Goal: Task Accomplishment & Management: Manage account settings

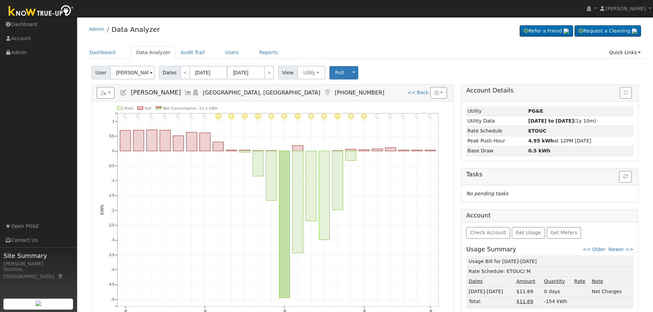
scroll to position [81, 0]
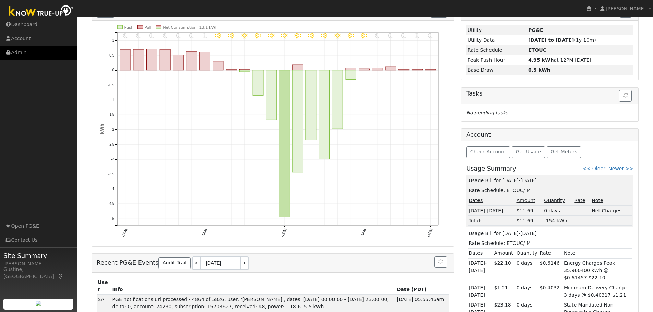
click at [0, 49] on link "Admin" at bounding box center [38, 53] width 77 height 14
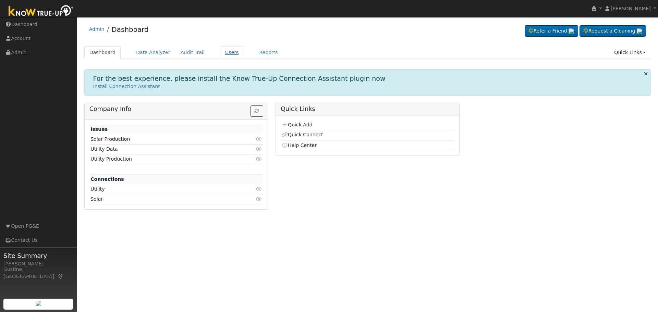
click at [223, 57] on link "Users" at bounding box center [232, 52] width 24 height 13
click at [222, 50] on link "Users" at bounding box center [232, 52] width 24 height 13
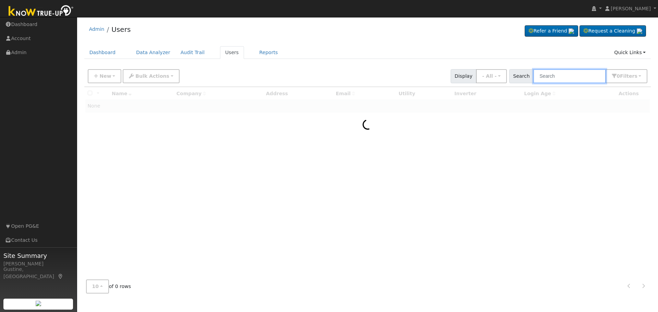
click at [559, 78] on input "text" at bounding box center [569, 76] width 73 height 14
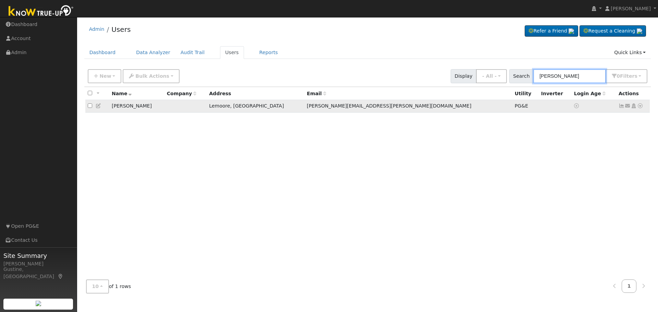
type input "[PERSON_NAME]"
click at [622, 105] on icon at bounding box center [621, 105] width 6 height 5
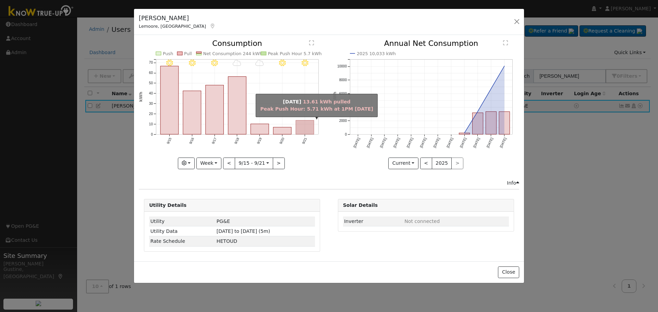
click at [306, 130] on rect "onclick=""" at bounding box center [305, 128] width 18 height 14
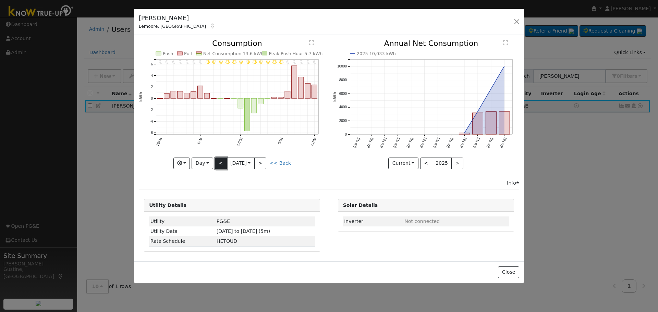
click at [216, 163] on button "<" at bounding box center [221, 164] width 12 height 12
type input "[DATE]"
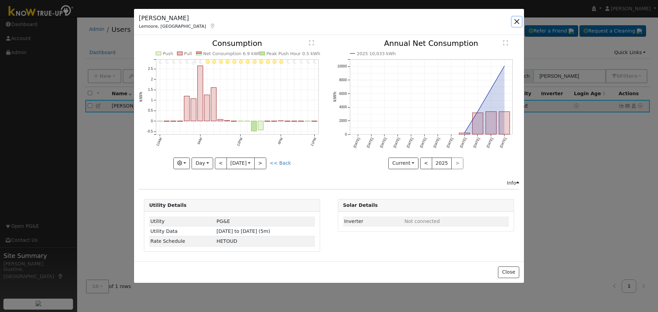
click at [518, 23] on button "button" at bounding box center [517, 22] width 10 height 10
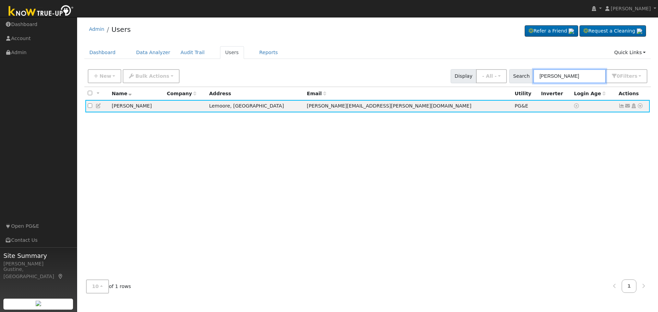
drag, startPoint x: 567, startPoint y: 74, endPoint x: 335, endPoint y: 50, distance: 233.1
click at [361, 57] on div "Admin Users Refer a Friend Request a Cleaning" at bounding box center [368, 160] width 574 height 278
type input "s"
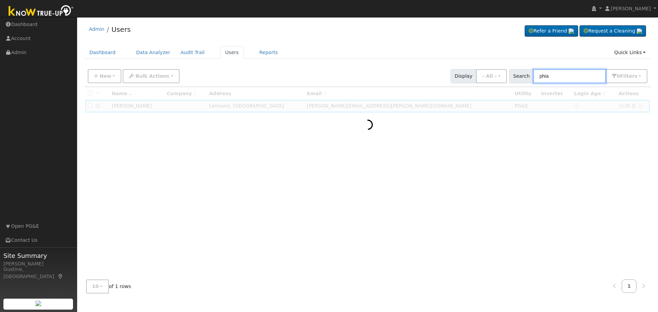
type input "phia"
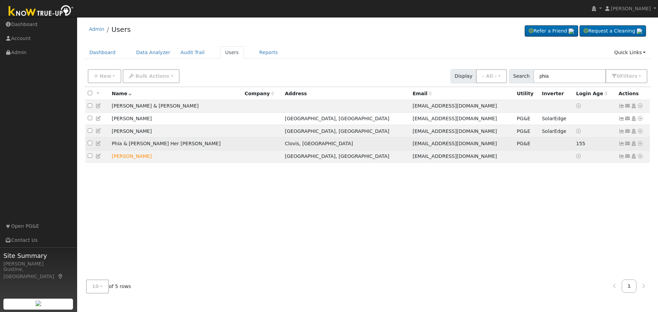
click at [622, 144] on icon at bounding box center [621, 143] width 6 height 5
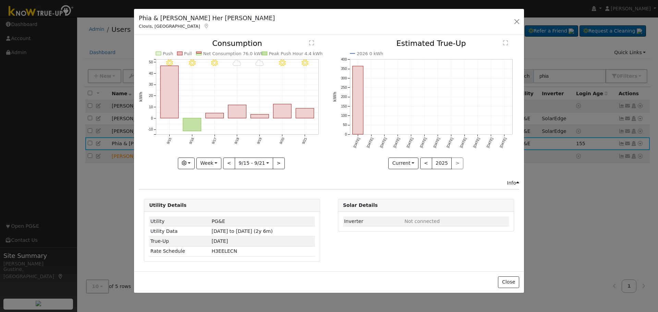
click at [299, 113] on rect "onclick=""" at bounding box center [305, 114] width 18 height 10
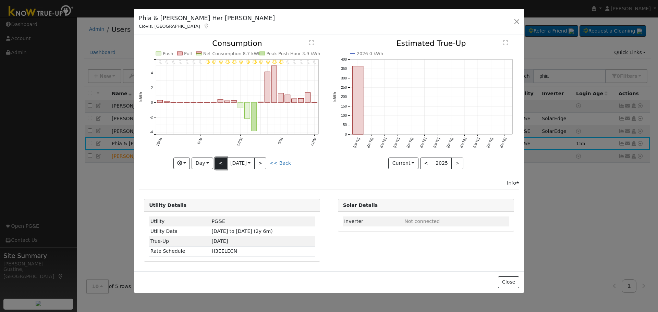
click at [215, 166] on button "<" at bounding box center [221, 164] width 12 height 12
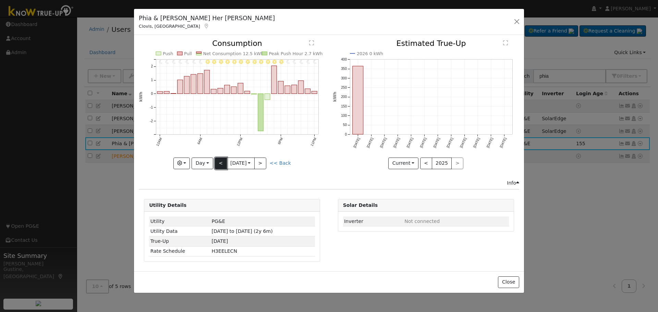
click at [218, 164] on button "<" at bounding box center [221, 164] width 12 height 12
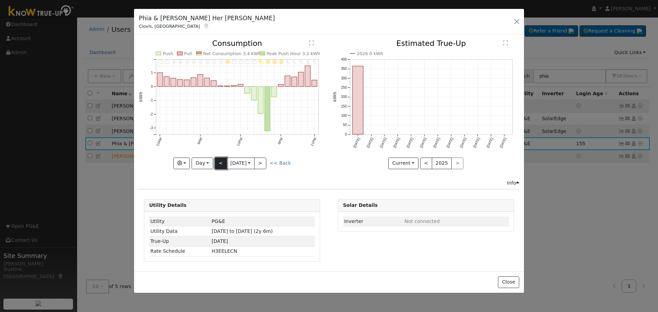
click at [218, 164] on button "<" at bounding box center [221, 164] width 12 height 12
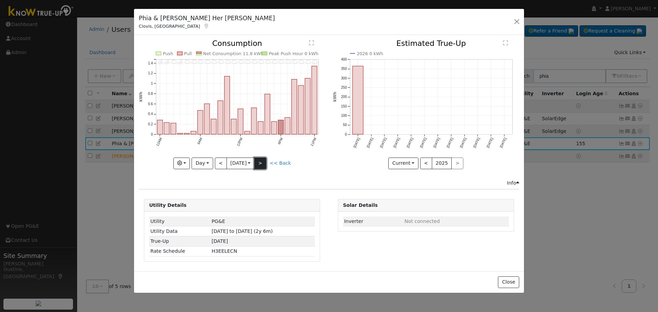
click at [263, 165] on button ">" at bounding box center [260, 164] width 12 height 12
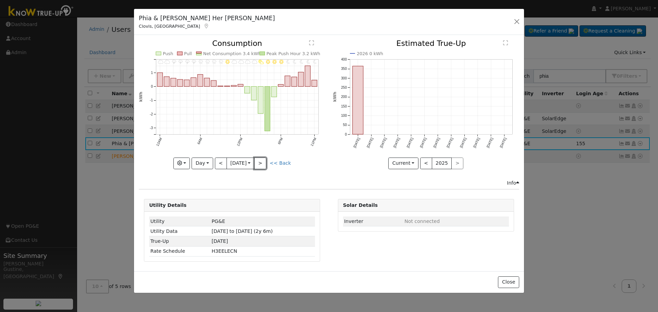
click at [262, 165] on button ">" at bounding box center [260, 164] width 12 height 12
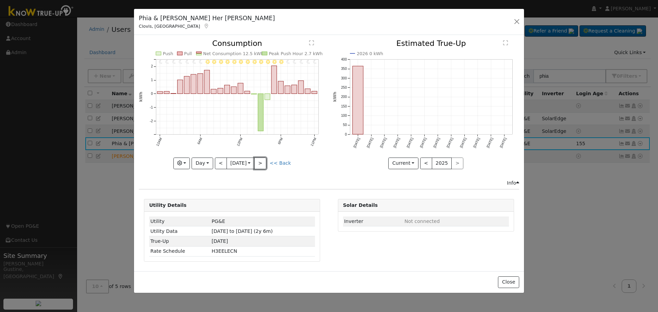
click at [262, 165] on button ">" at bounding box center [260, 164] width 12 height 12
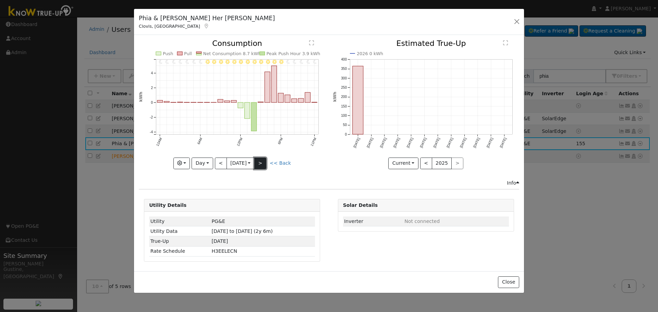
click at [259, 162] on button ">" at bounding box center [260, 164] width 12 height 12
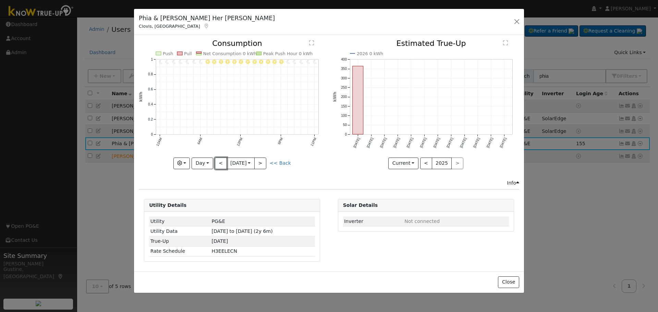
click at [219, 165] on button "<" at bounding box center [221, 164] width 12 height 12
type input "[DATE]"
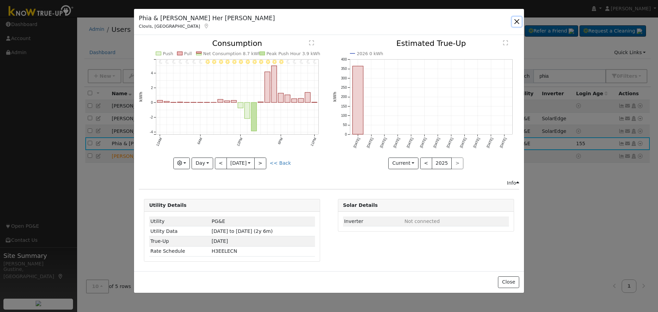
click at [519, 22] on button "button" at bounding box center [517, 22] width 10 height 10
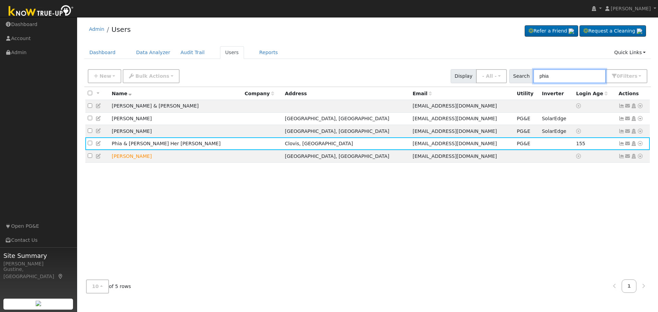
drag, startPoint x: 577, startPoint y: 71, endPoint x: 492, endPoint y: 55, distance: 87.2
click at [494, 55] on div "Admin Users Refer a Friend Request a Cleaning" at bounding box center [368, 160] width 574 height 278
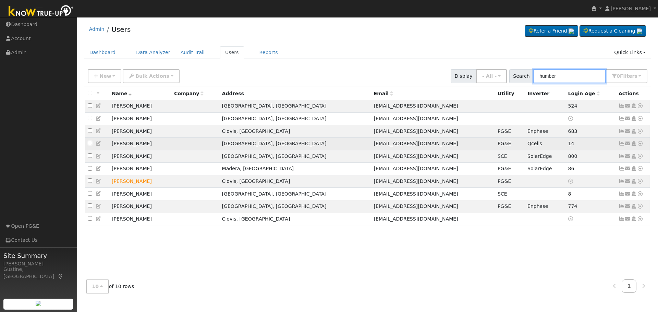
type input "humber"
click at [619, 143] on link at bounding box center [621, 143] width 6 height 5
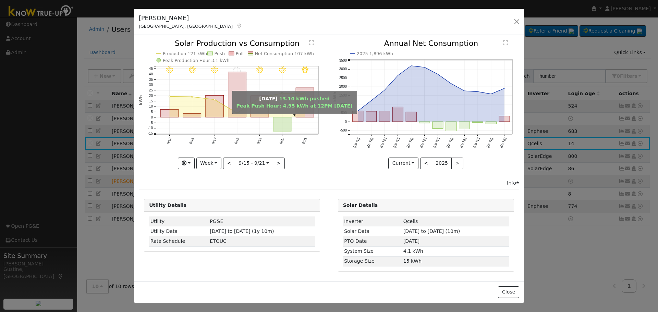
click at [282, 127] on rect "onclick=""" at bounding box center [282, 125] width 18 height 14
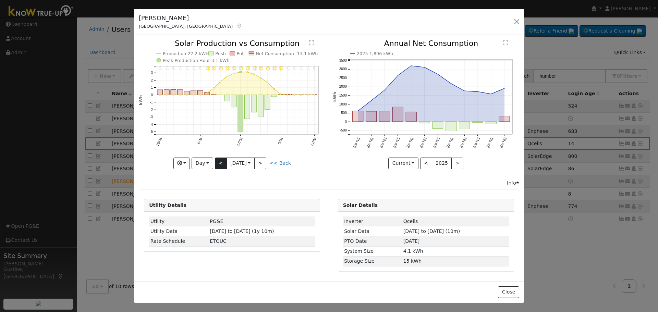
drag, startPoint x: 214, startPoint y: 162, endPoint x: 217, endPoint y: 163, distance: 3.5
click at [217, 163] on div "11PM - Clear 10PM - Clear 9PM - Clear 8PM - Clear 7PM - Clear 6PM - Clear 5PM -…" at bounding box center [232, 104] width 186 height 129
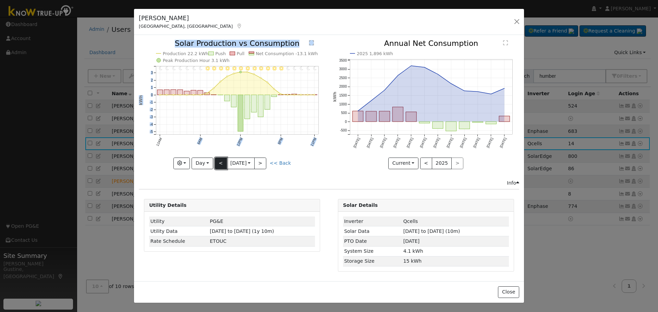
click at [217, 163] on button "<" at bounding box center [221, 164] width 12 height 12
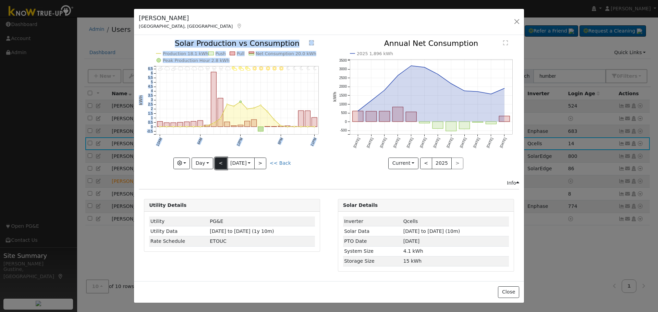
click at [217, 163] on button "<" at bounding box center [221, 164] width 12 height 12
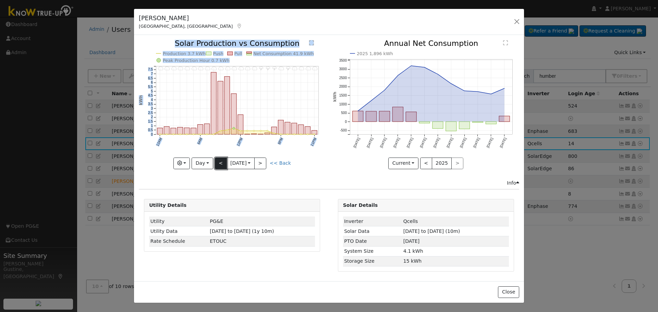
click at [217, 163] on button "<" at bounding box center [221, 164] width 12 height 12
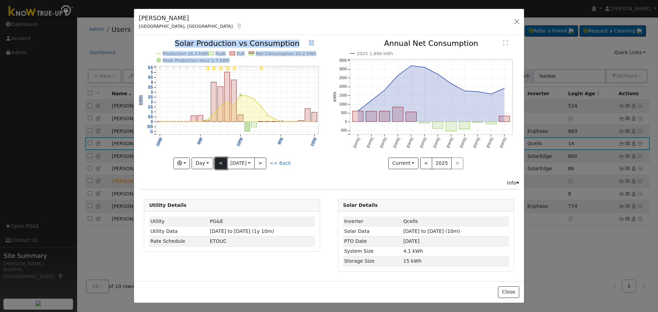
click at [217, 163] on button "<" at bounding box center [221, 164] width 12 height 12
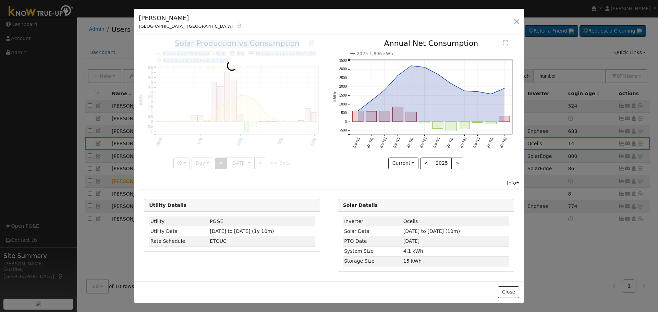
click at [217, 163] on div at bounding box center [232, 104] width 186 height 129
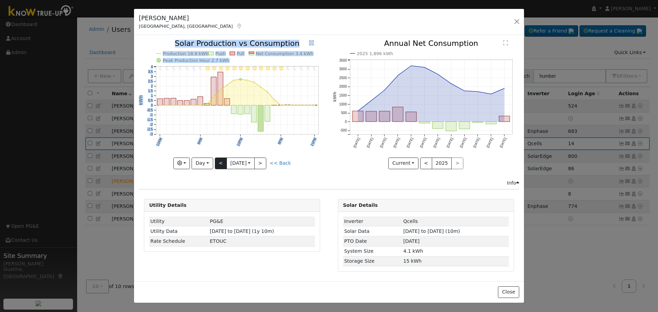
click at [217, 163] on div "11PM - Clear 10PM - Clear 9PM - Clear 8PM - Clear 7PM - Clear 6PM - Clear 5PM -…" at bounding box center [232, 104] width 186 height 129
click at [217, 163] on button "<" at bounding box center [221, 164] width 12 height 12
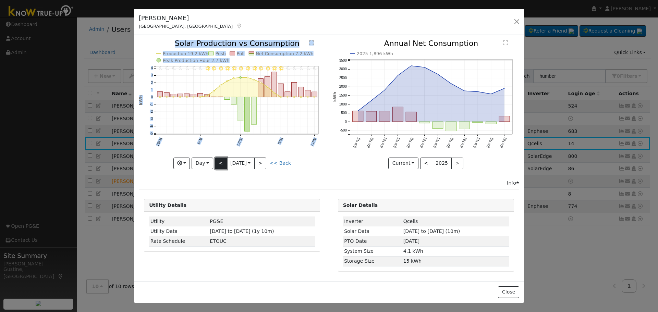
click at [217, 163] on button "<" at bounding box center [221, 164] width 12 height 12
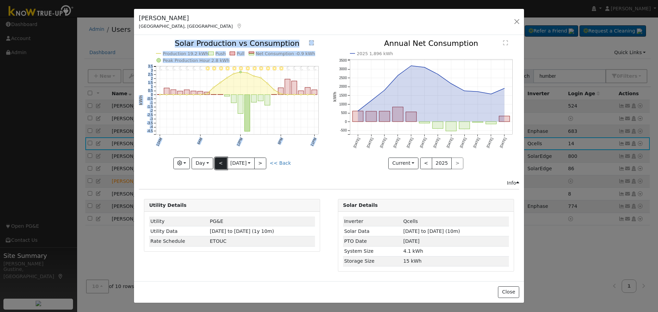
click at [217, 163] on button "<" at bounding box center [221, 164] width 12 height 12
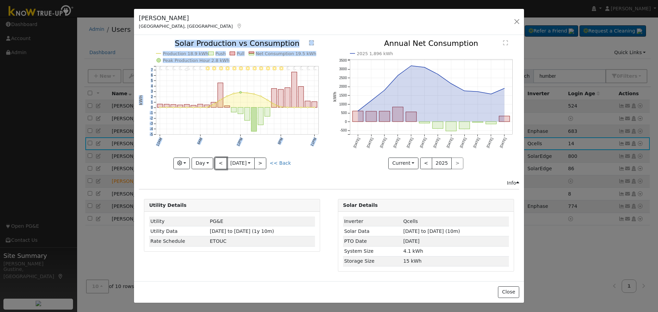
click at [217, 163] on button "<" at bounding box center [221, 164] width 12 height 12
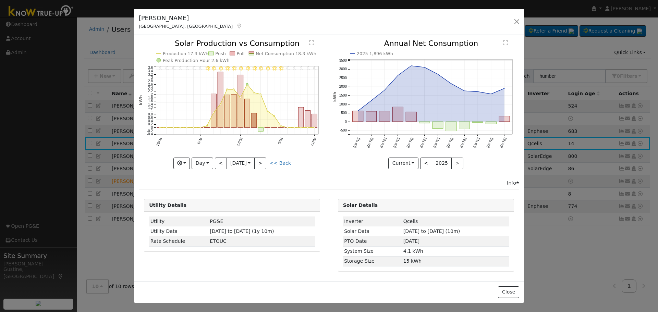
click at [217, 164] on div "11PM - Clear 10PM - Clear 9PM - Clear 8PM - Clear 7PM - Clear 6PM - Clear 5PM -…" at bounding box center [232, 104] width 186 height 129
click at [217, 164] on button "<" at bounding box center [221, 164] width 12 height 12
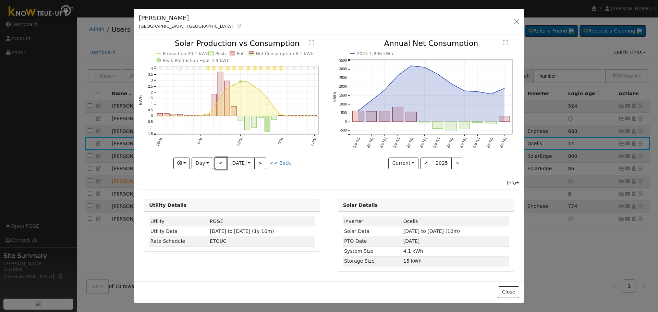
click at [217, 164] on button "<" at bounding box center [221, 164] width 12 height 12
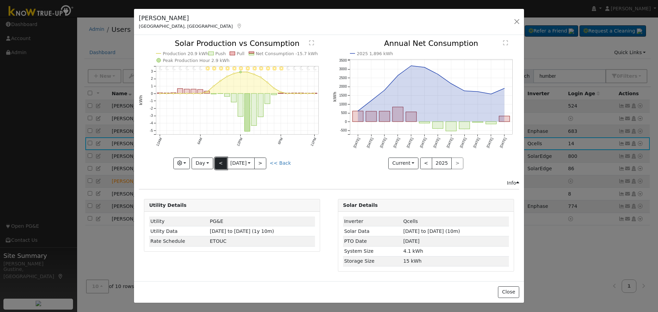
click at [220, 161] on button "<" at bounding box center [221, 164] width 12 height 12
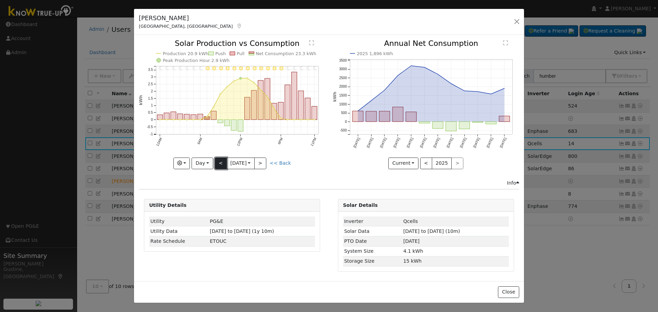
click at [220, 161] on button "<" at bounding box center [221, 164] width 12 height 12
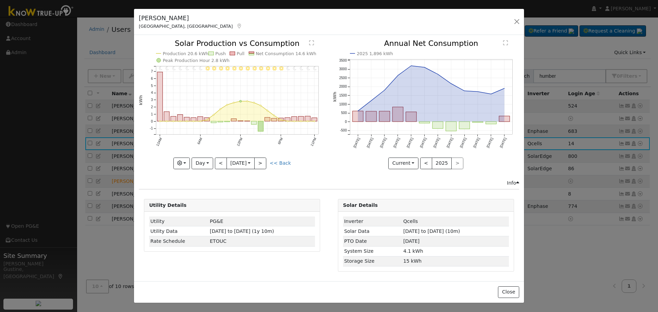
click at [219, 162] on div "11PM - Clear 10PM - Clear 9PM - Clear 8PM - Clear 7PM - Clear 6PM - Clear 5PM -…" at bounding box center [232, 104] width 186 height 129
click at [219, 162] on button "<" at bounding box center [221, 164] width 12 height 12
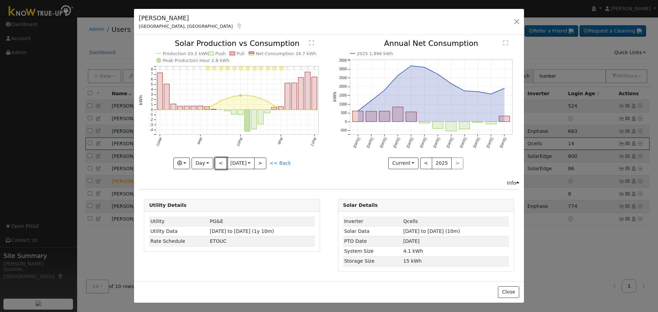
click at [219, 162] on button "<" at bounding box center [221, 164] width 12 height 12
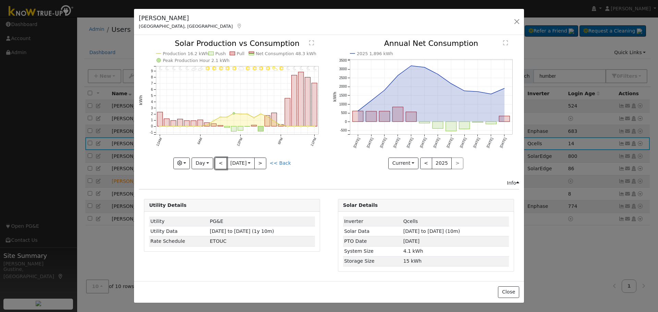
click at [219, 162] on button "<" at bounding box center [221, 164] width 12 height 12
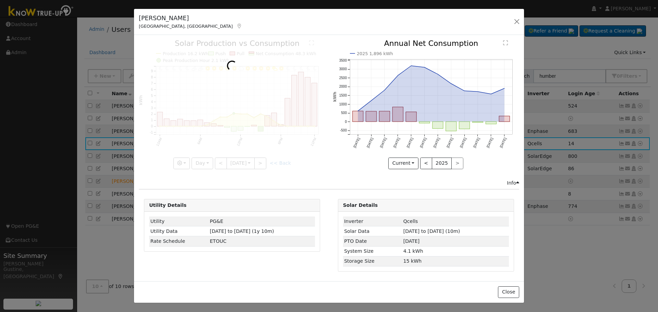
click at [219, 162] on div at bounding box center [232, 104] width 186 height 129
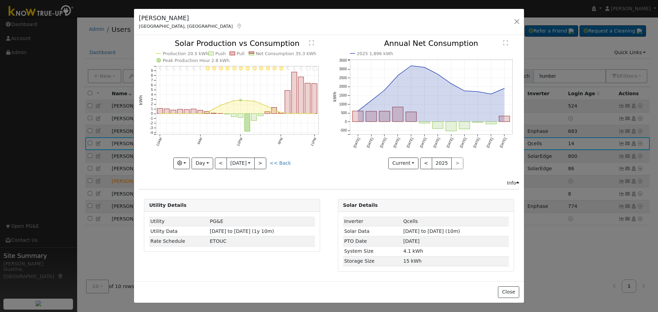
click at [219, 162] on div at bounding box center [232, 104] width 186 height 129
click at [219, 162] on div "11PM - MostlyCloudy 10PM - MostlyCloudy 9PM - MostlyClear 8PM - Clear 7PM - Cle…" at bounding box center [232, 104] width 186 height 129
click at [219, 162] on button "<" at bounding box center [221, 164] width 12 height 12
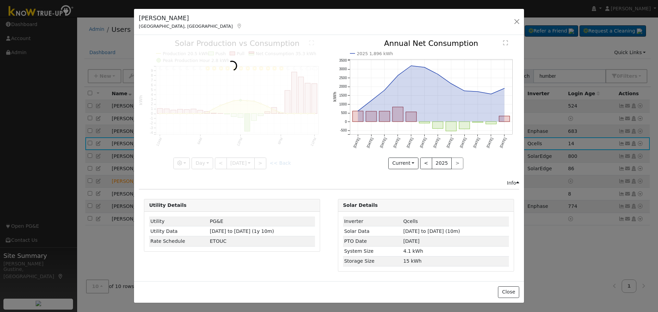
click at [219, 162] on div at bounding box center [232, 104] width 186 height 129
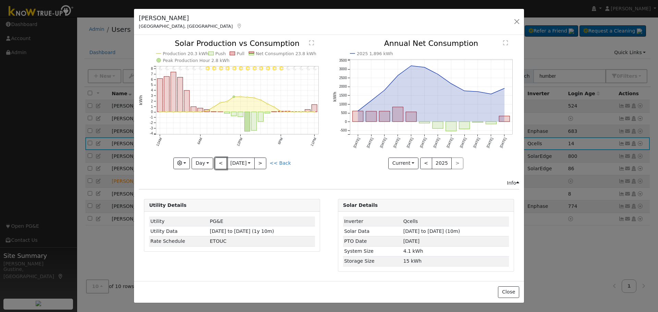
click at [219, 162] on button "<" at bounding box center [221, 164] width 12 height 12
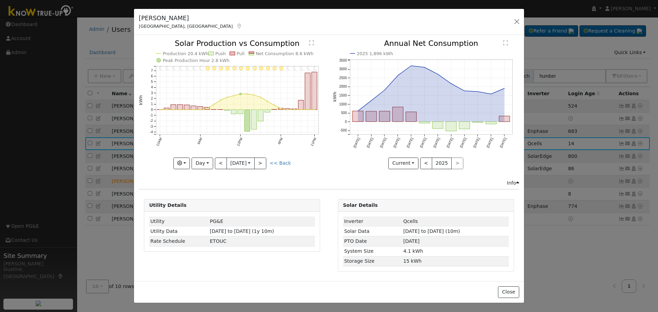
click at [219, 162] on div at bounding box center [232, 104] width 186 height 129
click at [219, 162] on button "<" at bounding box center [221, 164] width 12 height 12
click at [0, 0] on div at bounding box center [0, 0] width 0 height 0
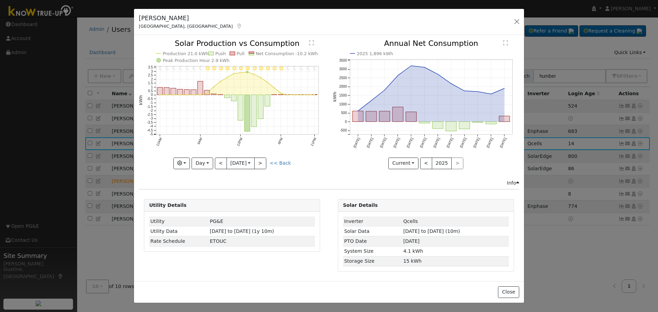
click at [219, 162] on div at bounding box center [232, 104] width 186 height 129
click at [219, 162] on button "<" at bounding box center [221, 164] width 12 height 12
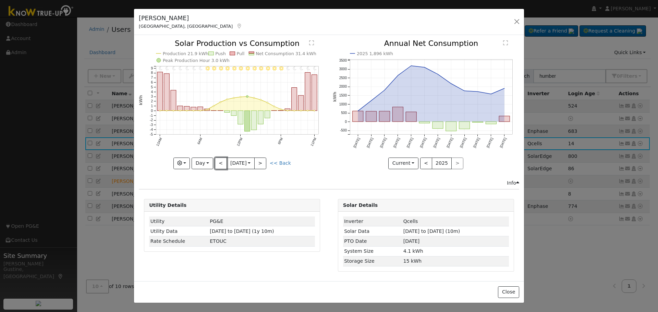
click at [219, 162] on button "<" at bounding box center [221, 164] width 12 height 12
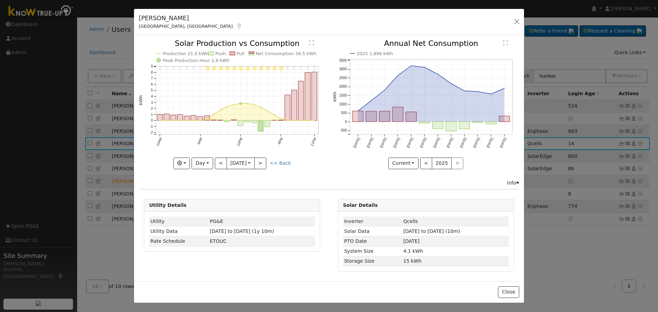
click at [219, 162] on div at bounding box center [232, 104] width 186 height 129
click at [219, 162] on button "<" at bounding box center [221, 164] width 12 height 12
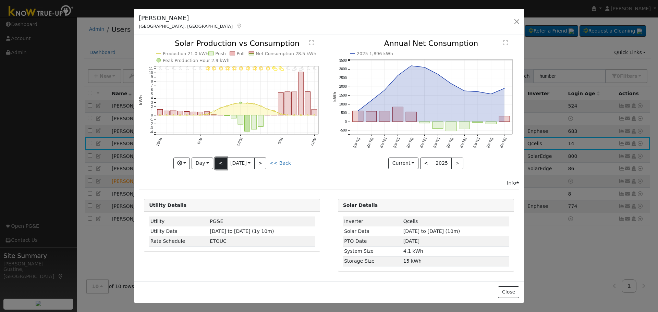
click at [219, 161] on button "<" at bounding box center [221, 164] width 12 height 12
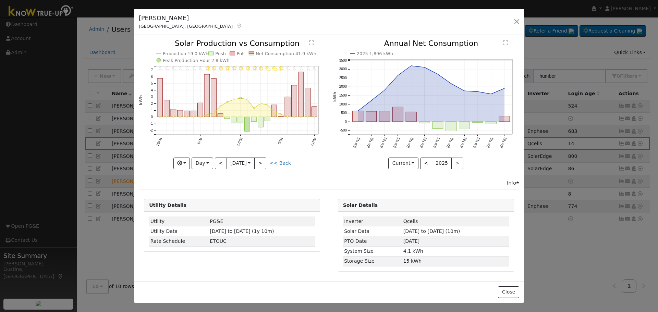
click at [219, 161] on div at bounding box center [232, 104] width 186 height 129
click at [219, 161] on button "<" at bounding box center [221, 164] width 12 height 12
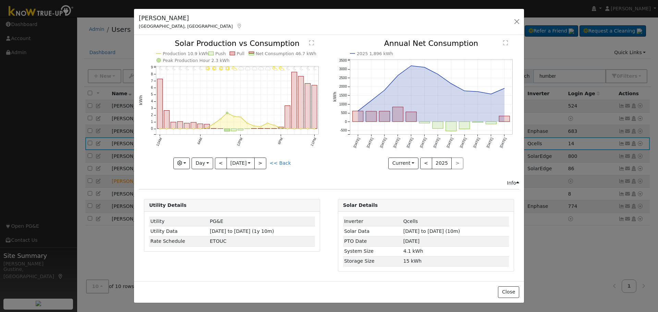
click at [219, 164] on div at bounding box center [232, 104] width 186 height 129
click at [218, 164] on div "11PM - Clear 10PM - Clear 9PM - Clear 8PM - Clear 7PM - Clear 6PM - PartlyCloud…" at bounding box center [232, 104] width 186 height 129
click at [218, 163] on button "<" at bounding box center [221, 164] width 12 height 12
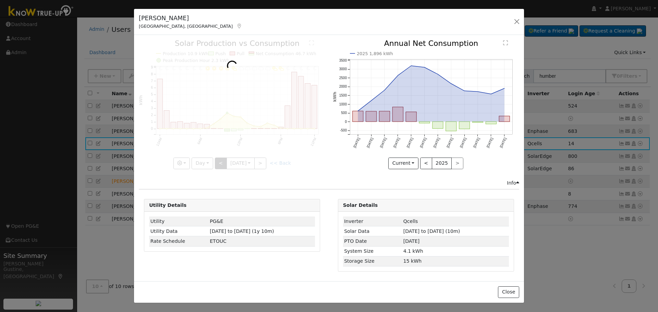
click at [218, 163] on div at bounding box center [232, 104] width 186 height 129
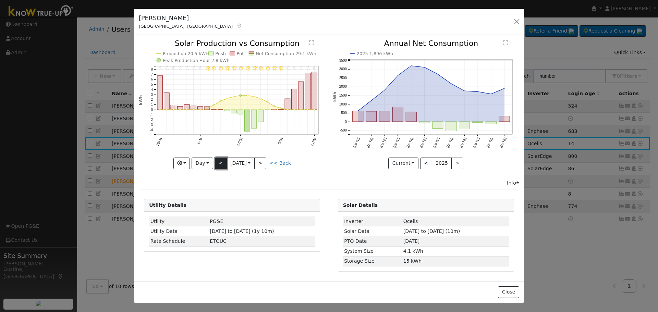
click at [218, 160] on button "<" at bounding box center [221, 164] width 12 height 12
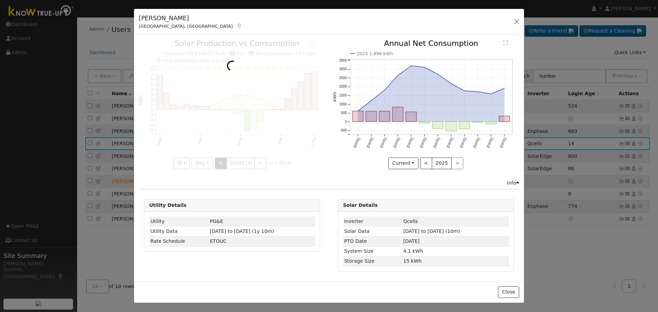
click at [218, 160] on div at bounding box center [232, 104] width 186 height 129
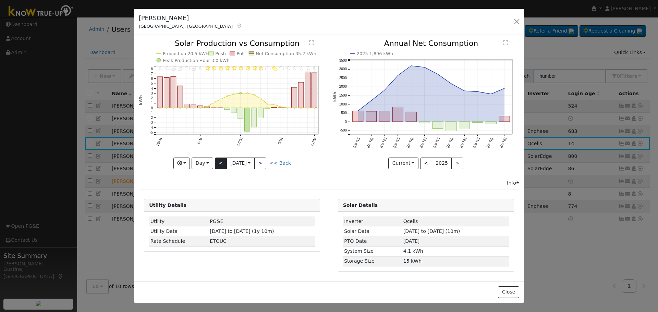
click at [218, 160] on div "11PM - Clear 10PM - MostlyClear 9PM - MostlyClear 8PM - MostlyClear 7PM - Mostl…" at bounding box center [232, 104] width 186 height 129
click at [218, 160] on button "<" at bounding box center [221, 164] width 12 height 12
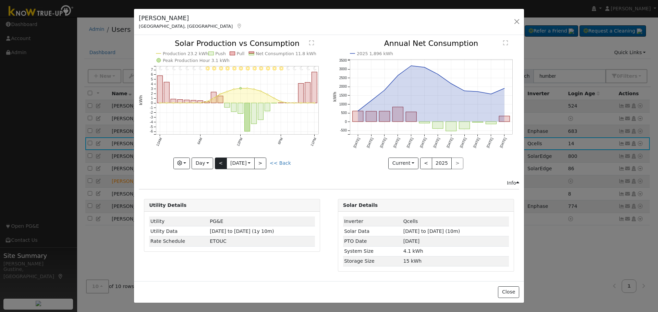
click at [218, 160] on div "11PM - MostlyClear 10PM - MostlyClear 9PM - MostlyClear 8PM - Clear 7PM - Mostl…" at bounding box center [232, 104] width 186 height 129
click at [218, 160] on button "<" at bounding box center [221, 164] width 12 height 12
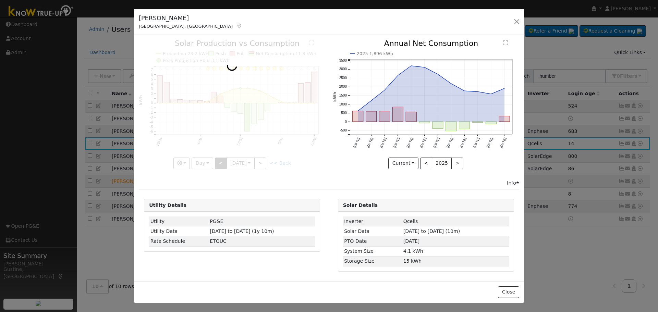
click at [218, 160] on div at bounding box center [232, 104] width 186 height 129
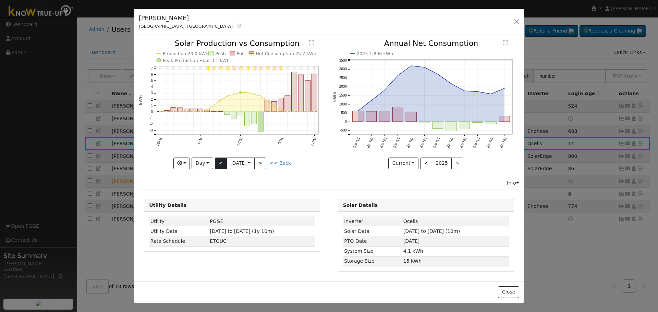
click at [218, 160] on div "11PM - Clear 10PM - Clear 9PM - Clear 8PM - Clear 7PM - Clear 6PM - Clear 5PM -…" at bounding box center [232, 104] width 186 height 129
click at [218, 160] on button "<" at bounding box center [221, 164] width 12 height 12
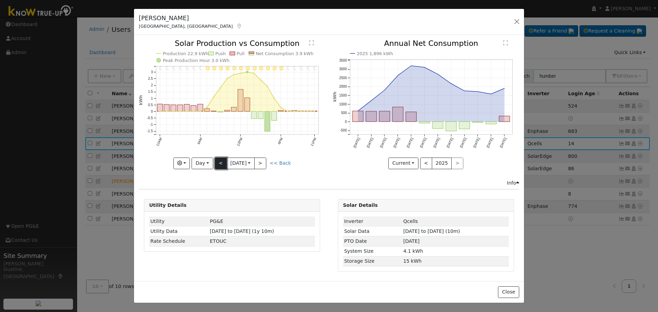
click at [218, 160] on button "<" at bounding box center [221, 164] width 12 height 12
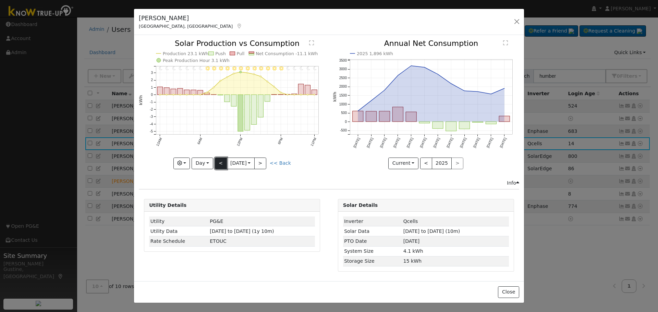
click at [218, 160] on button "<" at bounding box center [221, 164] width 12 height 12
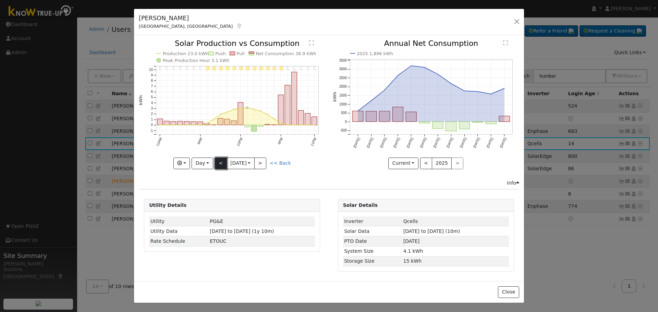
click at [218, 160] on button "<" at bounding box center [221, 164] width 12 height 12
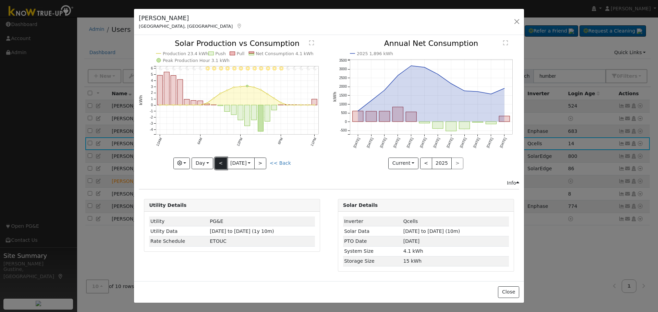
click at [218, 160] on button "<" at bounding box center [221, 164] width 12 height 12
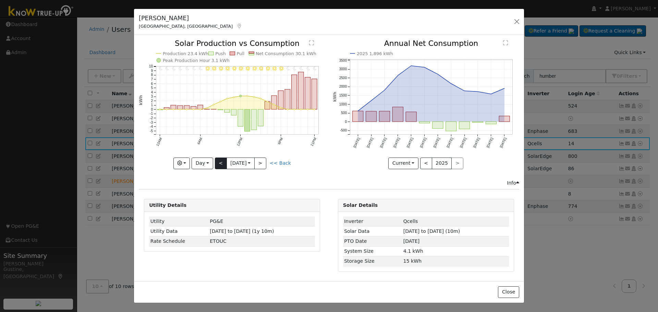
click at [218, 159] on div at bounding box center [232, 104] width 186 height 129
click at [218, 159] on button "<" at bounding box center [221, 164] width 12 height 12
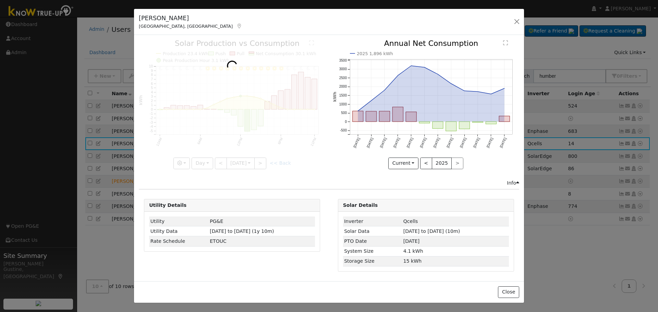
click at [208, 164] on div at bounding box center [232, 104] width 186 height 129
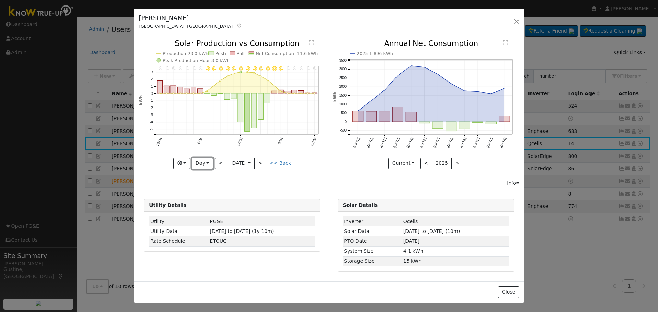
click at [208, 164] on button "Day" at bounding box center [202, 164] width 21 height 12
click at [207, 204] on link "Year" at bounding box center [216, 206] width 48 height 10
type input "[DATE]"
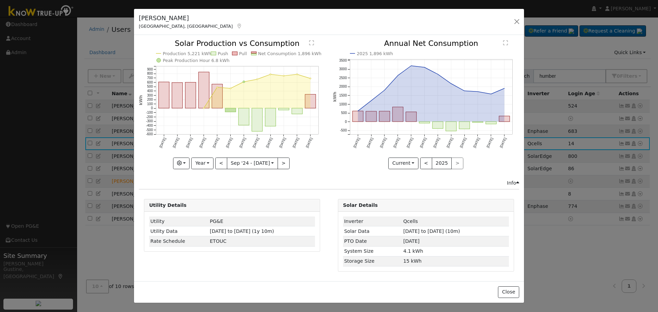
click at [512, 25] on div "[PERSON_NAME], [GEOGRAPHIC_DATA] Default Account Default Account [STREET_ADDRES…" at bounding box center [329, 22] width 390 height 26
click at [515, 19] on button "button" at bounding box center [517, 22] width 10 height 10
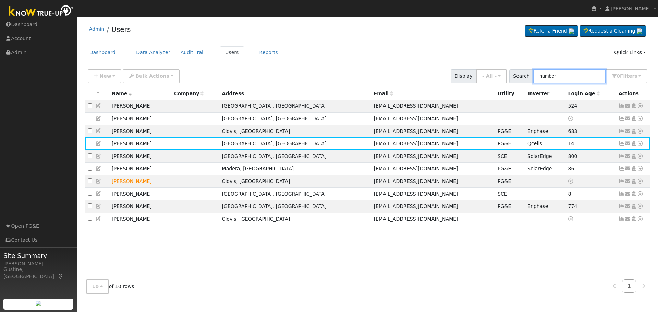
click at [583, 77] on input "humber" at bounding box center [569, 76] width 73 height 14
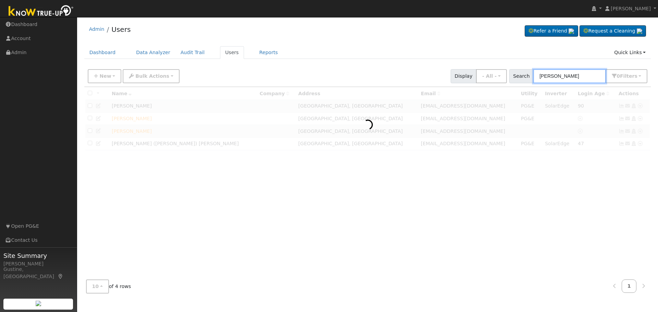
type input "[PERSON_NAME]"
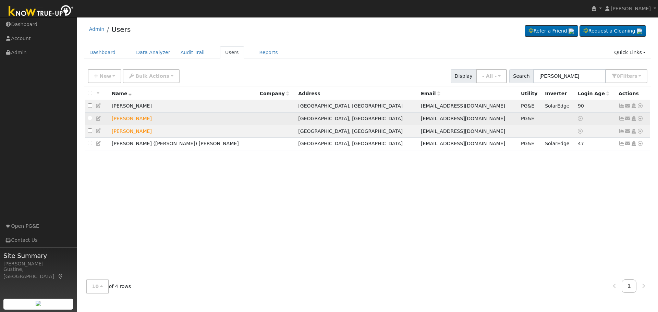
click at [621, 118] on icon at bounding box center [621, 118] width 6 height 5
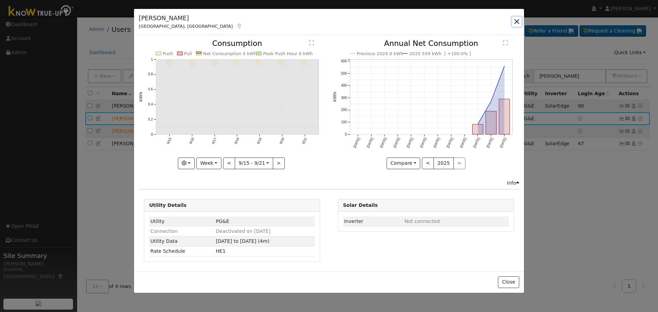
click at [516, 21] on button "button" at bounding box center [517, 22] width 10 height 10
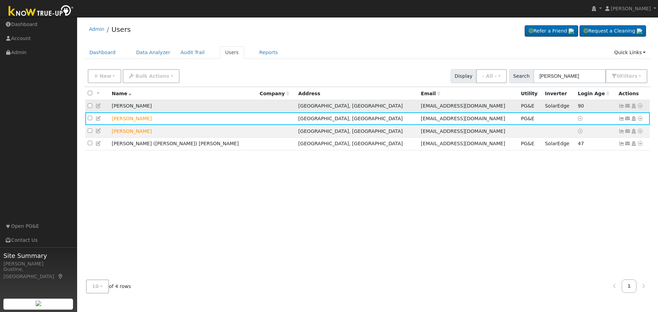
click at [620, 108] on icon at bounding box center [621, 105] width 6 height 5
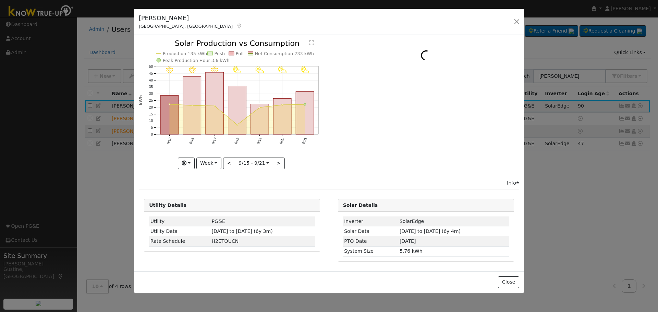
click at [191, 32] on div "[PERSON_NAME] [GEOGRAPHIC_DATA], [GEOGRAPHIC_DATA] Default Account Default Acco…" at bounding box center [329, 22] width 390 height 26
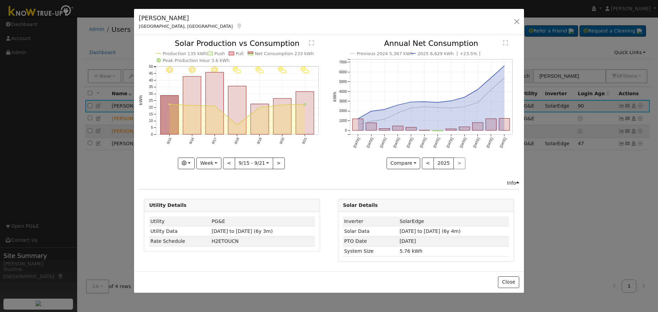
click at [506, 21] on div "[PERSON_NAME] [GEOGRAPHIC_DATA], [GEOGRAPHIC_DATA] Default Account Default Acco…" at bounding box center [329, 22] width 390 height 26
click at [514, 22] on button "button" at bounding box center [517, 22] width 10 height 10
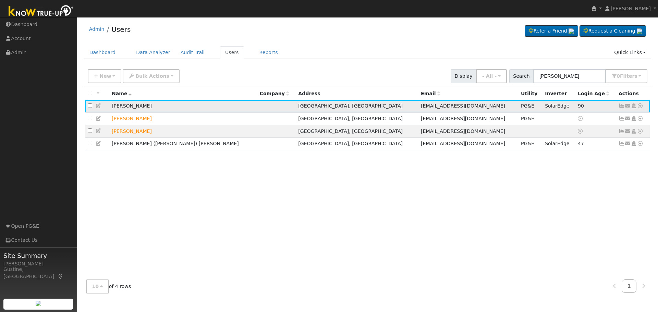
click at [622, 106] on icon at bounding box center [621, 105] width 6 height 5
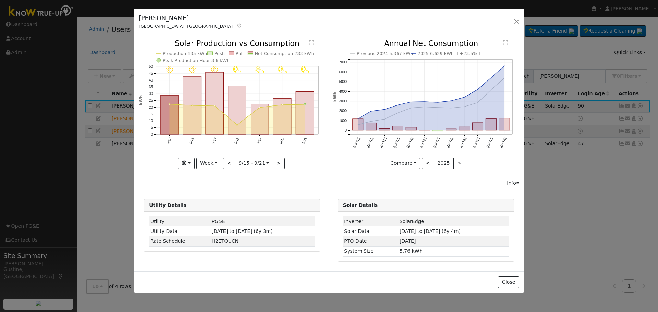
click at [236, 27] on icon at bounding box center [239, 26] width 6 height 5
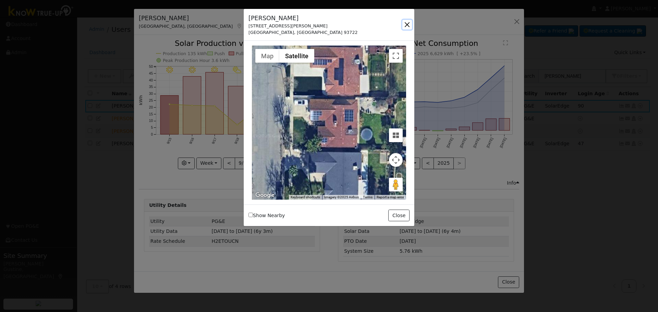
click at [407, 21] on button "button" at bounding box center [407, 25] width 10 height 10
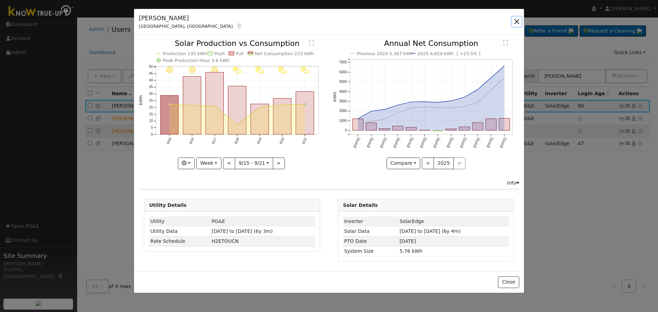
click at [519, 21] on button "button" at bounding box center [517, 22] width 10 height 10
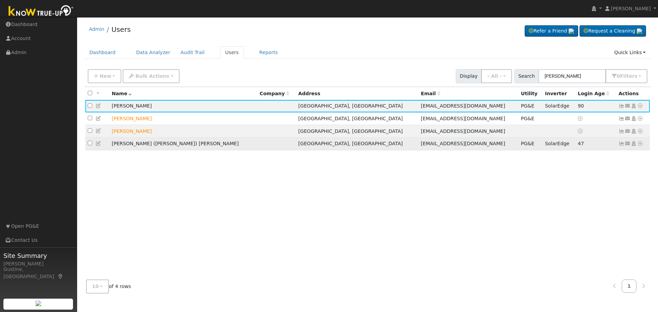
click at [618, 146] on icon at bounding box center [621, 143] width 6 height 5
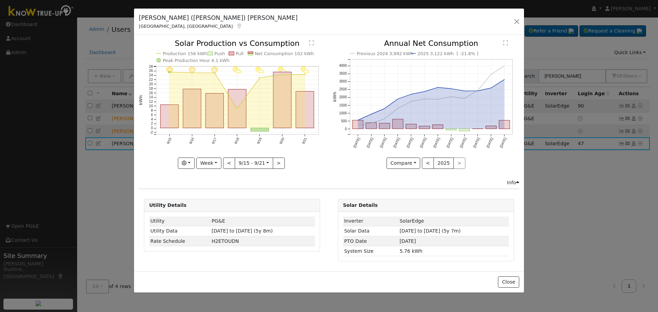
click at [236, 26] on icon at bounding box center [239, 26] width 6 height 5
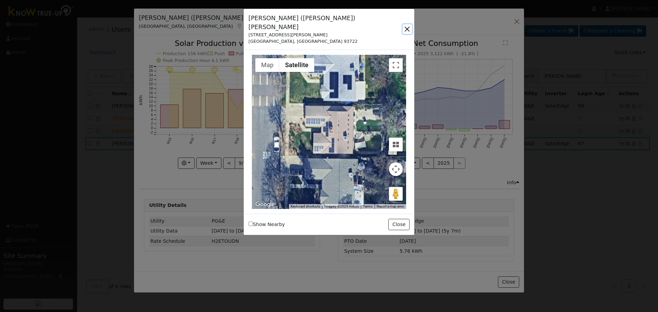
drag, startPoint x: 405, startPoint y: 22, endPoint x: 449, endPoint y: 24, distance: 43.9
click at [405, 24] on button "button" at bounding box center [407, 29] width 9 height 10
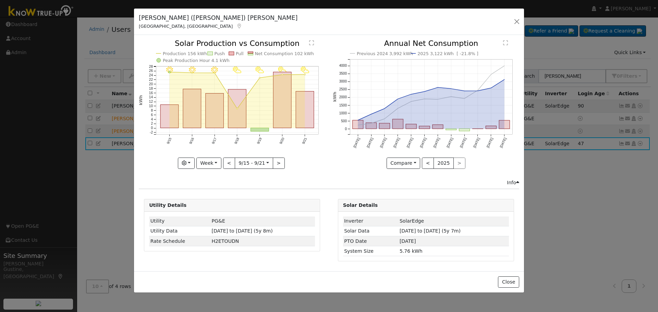
click at [522, 21] on div "[PERSON_NAME] ([PERSON_NAME]) [PERSON_NAME] [GEOGRAPHIC_DATA], [GEOGRAPHIC_DATA…" at bounding box center [329, 22] width 390 height 26
click at [517, 21] on button "button" at bounding box center [517, 22] width 10 height 10
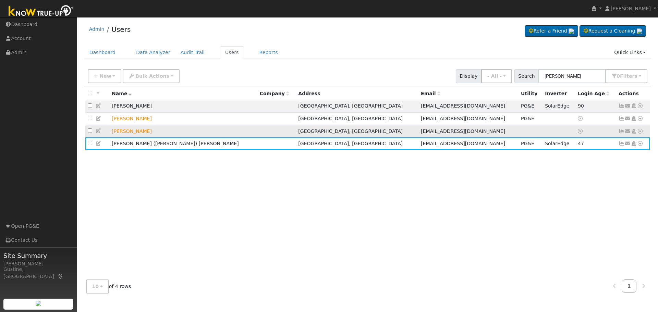
click at [621, 131] on icon at bounding box center [621, 131] width 6 height 5
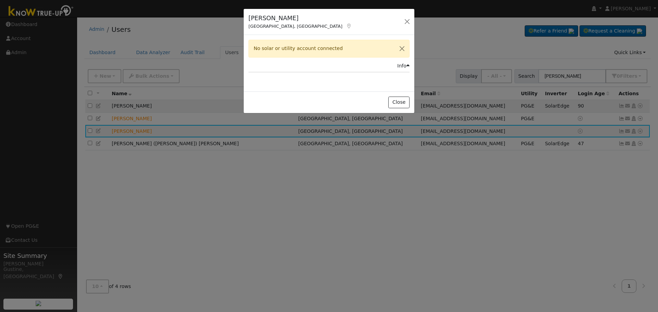
click at [346, 26] on icon at bounding box center [349, 26] width 6 height 5
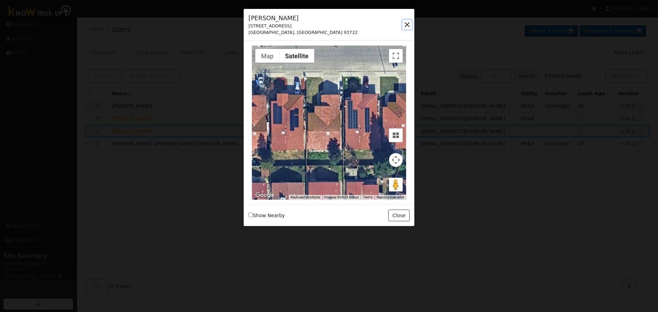
click at [411, 23] on button "button" at bounding box center [407, 25] width 10 height 10
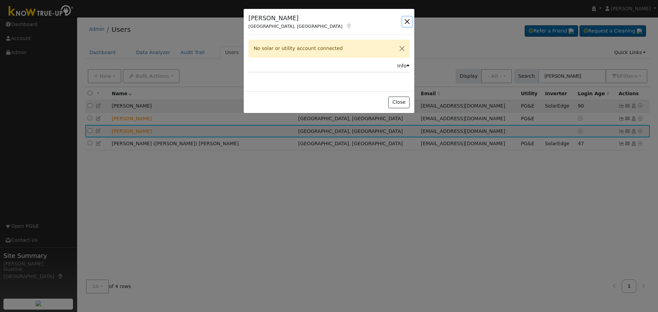
click at [407, 23] on button "button" at bounding box center [407, 22] width 10 height 10
